Goal: Task Accomplishment & Management: Use online tool/utility

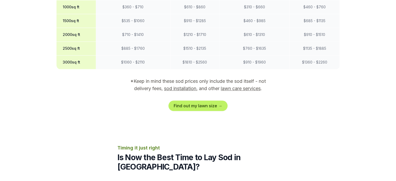
scroll to position [524, 0]
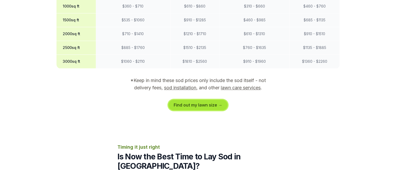
click at [181, 100] on link "Find out my lawn size →" at bounding box center [197, 105] width 59 height 10
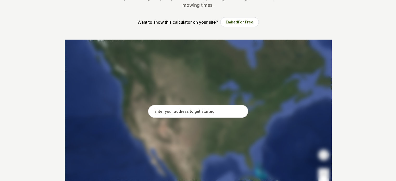
scroll to position [74, 0]
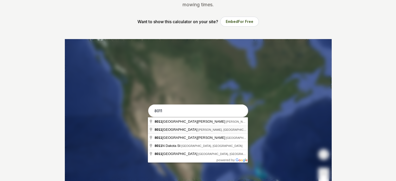
type input "[STREET_ADDRESS][PERSON_NAME]"
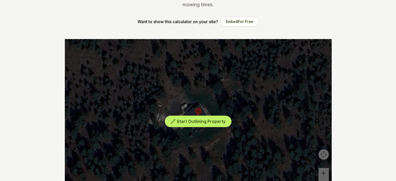
drag, startPoint x: 185, startPoint y: 91, endPoint x: 192, endPoint y: 88, distance: 7.6
click at [192, 88] on div "Start Outlining Property" at bounding box center [198, 117] width 266 height 156
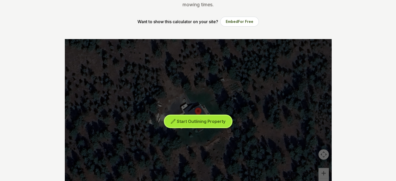
click at [193, 120] on span "Start Outlining Property" at bounding box center [201, 121] width 49 height 5
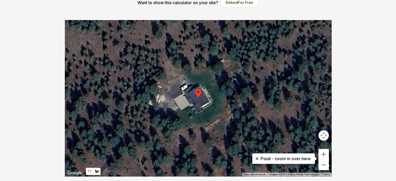
scroll to position [93, 0]
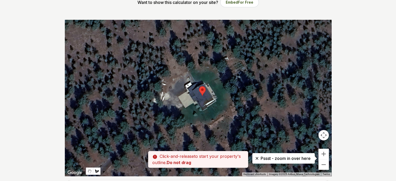
drag, startPoint x: 186, startPoint y: 73, endPoint x: 190, endPoint y: 71, distance: 5.1
click at [190, 71] on div at bounding box center [198, 98] width 266 height 156
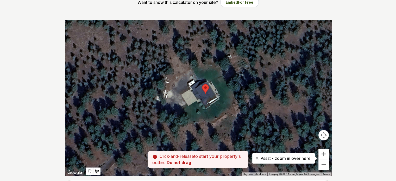
drag, startPoint x: 190, startPoint y: 71, endPoint x: 194, endPoint y: 68, distance: 4.2
click at [194, 68] on div at bounding box center [198, 98] width 266 height 156
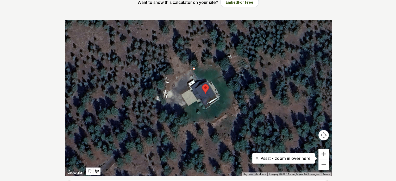
click at [194, 68] on div at bounding box center [198, 98] width 266 height 156
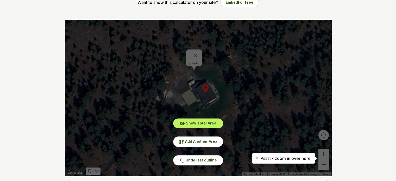
click at [208, 64] on div "Show Total Area Add Another Area Undo last outline" at bounding box center [198, 98] width 266 height 156
click at [202, 64] on div "Show Total Area Add Another Area Undo last outline" at bounding box center [198, 98] width 266 height 156
click at [148, 79] on div "Show Total Area Add Another Area Undo last outline" at bounding box center [198, 98] width 266 height 156
click at [195, 52] on div "Show Total Area Add Another Area Undo last outline" at bounding box center [198, 98] width 266 height 156
click at [201, 160] on span "Undo last outline" at bounding box center [201, 160] width 31 height 4
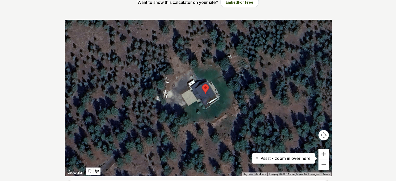
click at [192, 68] on div at bounding box center [198, 98] width 266 height 156
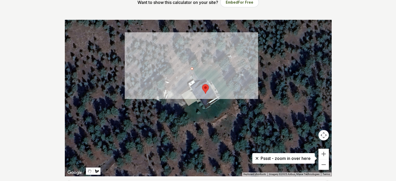
click at [198, 78] on div at bounding box center [198, 98] width 266 height 156
click at [205, 78] on div at bounding box center [198, 98] width 266 height 156
click at [208, 81] on div at bounding box center [198, 98] width 266 height 156
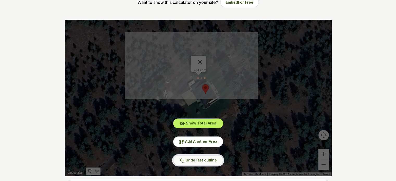
click at [195, 160] on span "Undo last outline" at bounding box center [201, 160] width 31 height 4
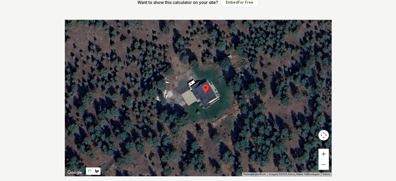
click at [192, 69] on div at bounding box center [198, 98] width 266 height 156
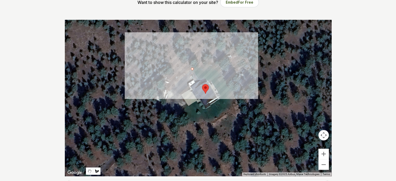
click at [205, 67] on div at bounding box center [198, 98] width 266 height 156
click at [213, 66] on div at bounding box center [198, 98] width 266 height 156
click at [218, 70] on div at bounding box center [198, 98] width 266 height 156
click at [223, 75] on div at bounding box center [198, 98] width 266 height 156
click at [233, 92] on div at bounding box center [198, 98] width 266 height 156
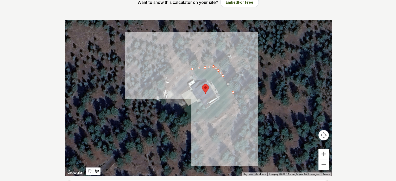
click at [234, 97] on div at bounding box center [198, 98] width 266 height 156
click at [231, 108] on div at bounding box center [198, 98] width 266 height 156
click at [211, 119] on div at bounding box center [198, 98] width 266 height 156
click at [204, 120] on div at bounding box center [198, 98] width 266 height 156
click at [196, 122] on div at bounding box center [198, 98] width 266 height 156
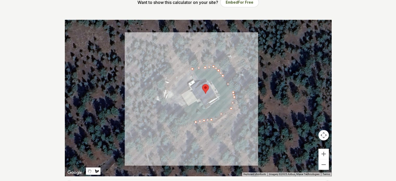
click at [187, 121] on div at bounding box center [198, 98] width 266 height 156
click at [178, 108] on div at bounding box center [198, 98] width 266 height 156
click at [186, 103] on div at bounding box center [198, 98] width 266 height 156
click at [188, 105] on div at bounding box center [198, 98] width 266 height 156
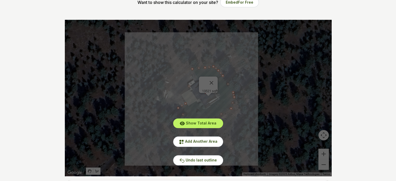
click at [188, 105] on div "Show Total Area Add Another Area Undo last outline" at bounding box center [198, 98] width 266 height 156
click at [202, 160] on span "Undo last outline" at bounding box center [201, 160] width 31 height 4
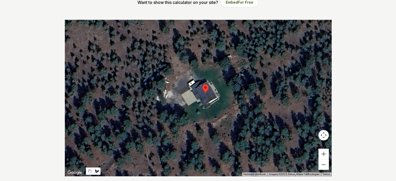
click at [220, 95] on div at bounding box center [198, 98] width 266 height 156
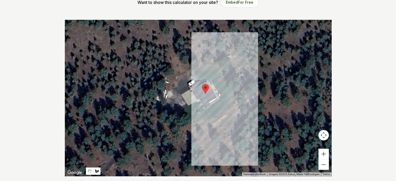
click at [211, 80] on div at bounding box center [198, 98] width 266 height 156
click at [207, 81] on div at bounding box center [198, 98] width 266 height 156
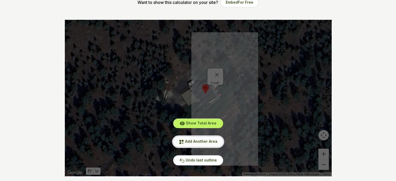
click at [203, 137] on button "Add Another Area" at bounding box center [198, 141] width 50 height 10
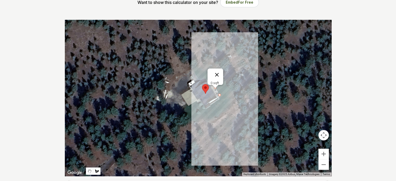
click at [216, 71] on button "Close" at bounding box center [216, 74] width 12 height 12
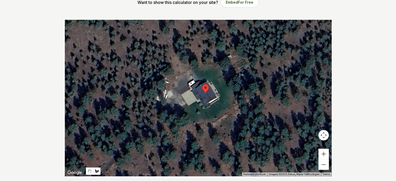
click at [220, 95] on div at bounding box center [198, 98] width 266 height 156
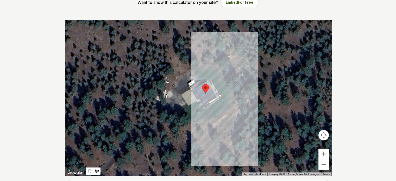
click at [210, 80] on div at bounding box center [198, 98] width 266 height 156
click at [198, 78] on div at bounding box center [198, 98] width 266 height 156
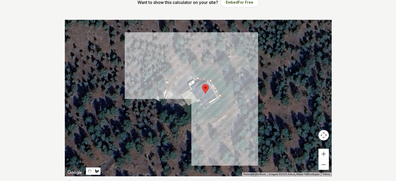
click at [193, 69] on div at bounding box center [198, 98] width 266 height 156
click at [209, 66] on div at bounding box center [198, 98] width 266 height 156
click at [218, 69] on div at bounding box center [198, 98] width 266 height 156
click at [233, 94] on div at bounding box center [198, 98] width 266 height 156
click at [231, 109] on div at bounding box center [198, 98] width 266 height 156
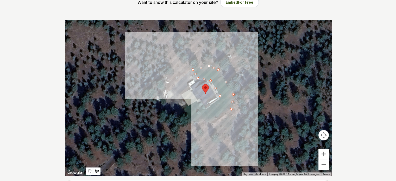
click at [210, 120] on div at bounding box center [198, 98] width 266 height 156
click at [202, 119] on div at bounding box center [198, 98] width 266 height 156
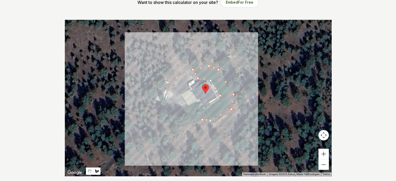
click at [192, 123] on div at bounding box center [198, 98] width 266 height 156
click at [180, 107] on div at bounding box center [198, 98] width 266 height 156
click at [184, 105] on div at bounding box center [198, 98] width 266 height 156
click at [188, 106] on div at bounding box center [198, 98] width 266 height 156
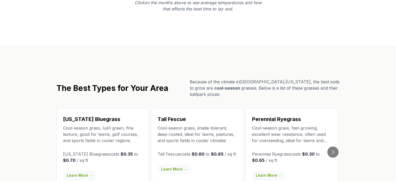
scroll to position [854, 0]
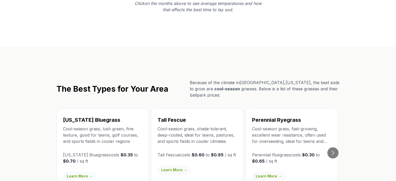
click at [270, 171] on link "Learn More →" at bounding box center [268, 175] width 33 height 9
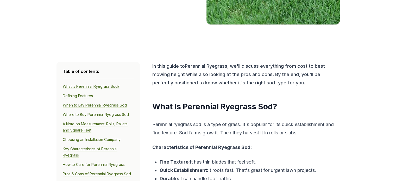
scroll to position [175, 0]
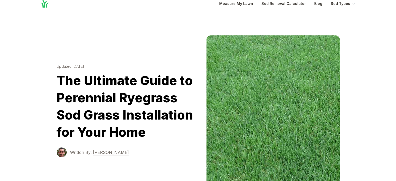
scroll to position [0, 0]
